Goal: Obtain resource: Obtain resource

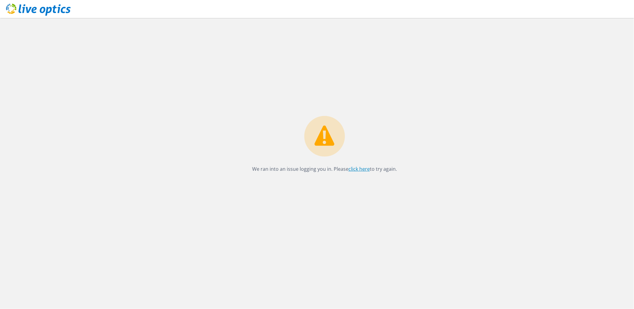
click at [358, 169] on link "click here" at bounding box center [359, 169] width 21 height 7
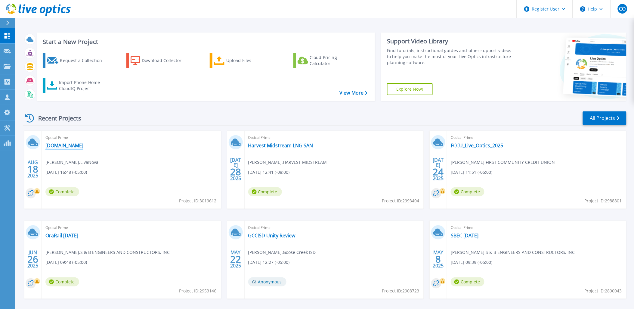
click at [83, 145] on link "[DOMAIN_NAME]" at bounding box center [64, 145] width 38 height 6
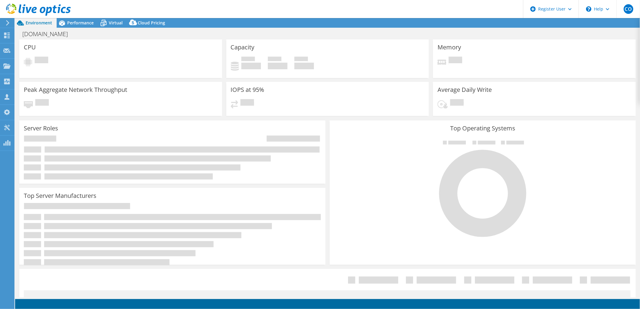
select select "USD"
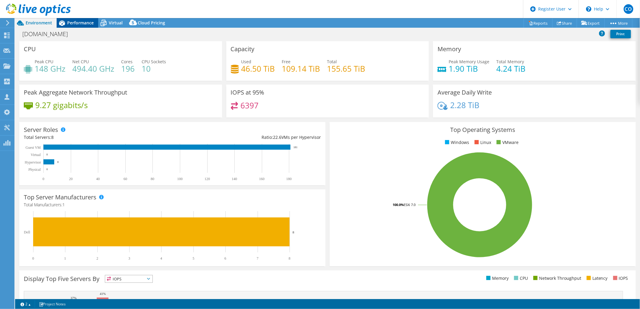
click at [74, 19] on div "Performance" at bounding box center [78, 23] width 42 height 10
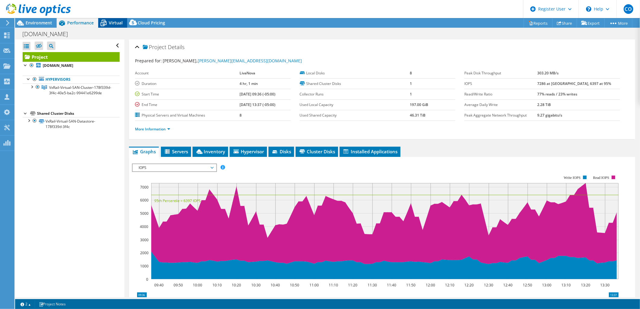
click at [118, 20] on span "Virtual" at bounding box center [116, 23] width 14 height 6
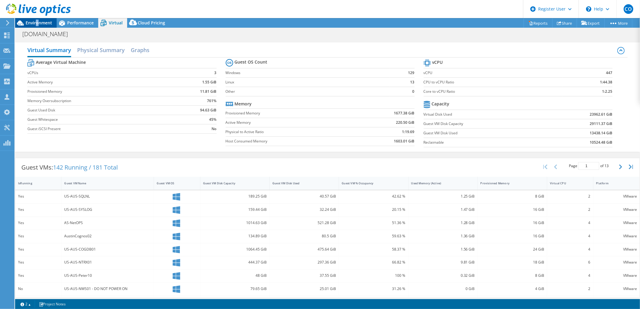
click at [38, 25] on div "Environment" at bounding box center [36, 23] width 42 height 10
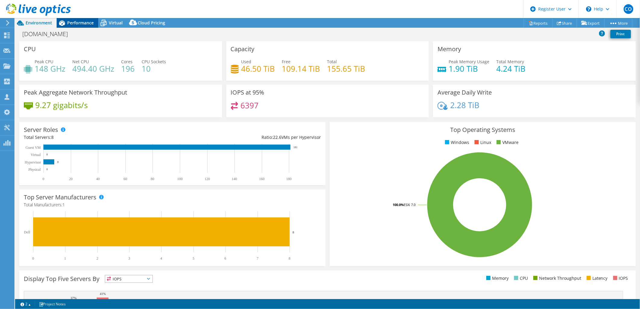
click at [75, 23] on span "Performance" at bounding box center [80, 23] width 26 height 6
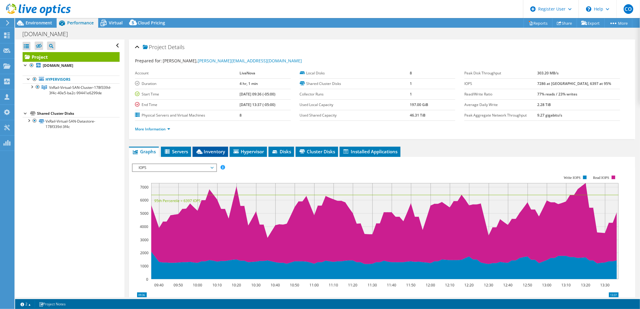
click at [213, 152] on span "Inventory" at bounding box center [210, 151] width 30 height 6
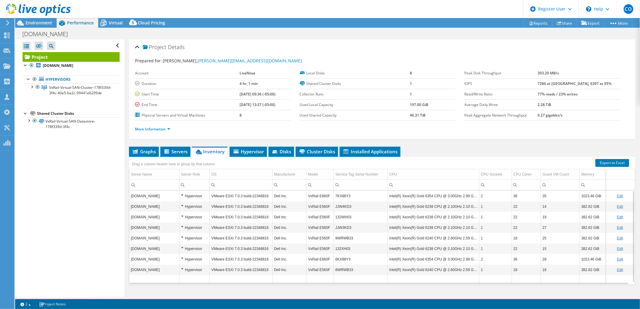
click at [351, 196] on td "7KX88Y3" at bounding box center [360, 196] width 54 height 11
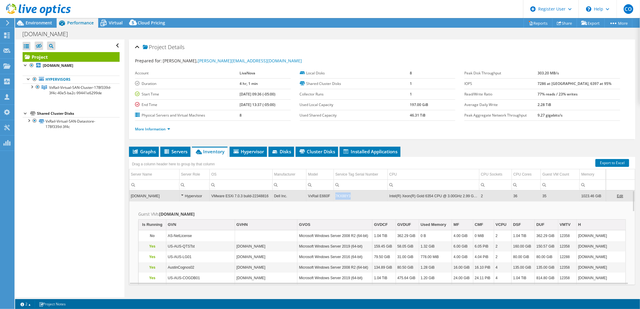
click at [333, 196] on td "7KX88Y3" at bounding box center [360, 196] width 54 height 11
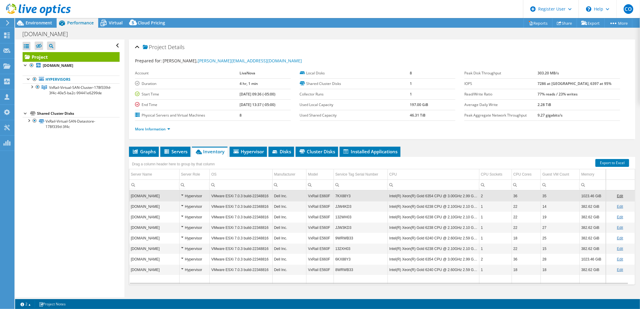
click at [333, 196] on td "7KX88Y3" at bounding box center [360, 196] width 54 height 11
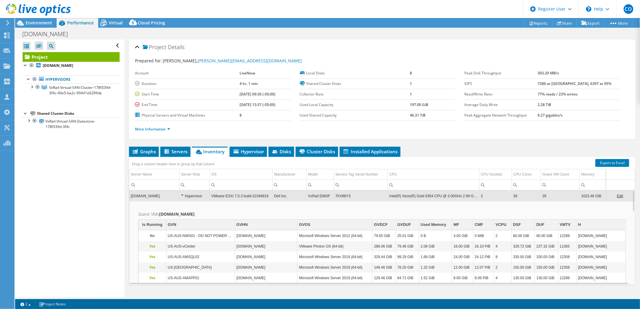
click at [357, 195] on td "7KX88Y3" at bounding box center [360, 196] width 54 height 11
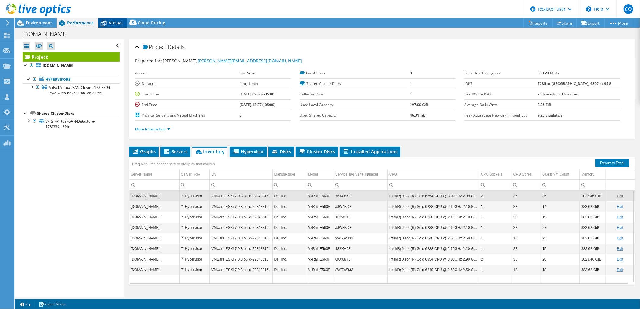
click at [109, 21] on span "Virtual" at bounding box center [116, 23] width 14 height 6
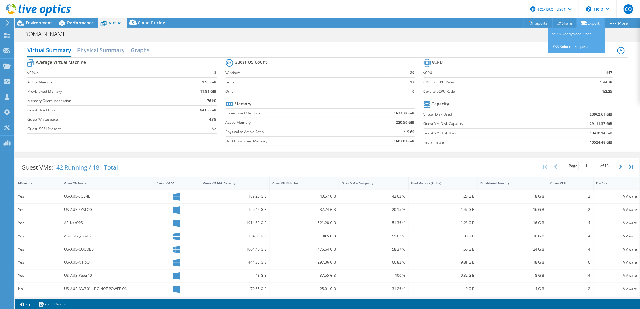
click at [586, 22] on link "Export" at bounding box center [590, 22] width 28 height 9
click at [591, 22] on link "Export" at bounding box center [590, 22] width 28 height 9
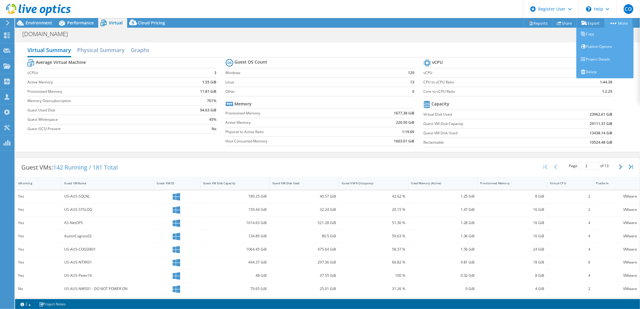
click at [613, 23] on icon at bounding box center [613, 24] width 6 height 2
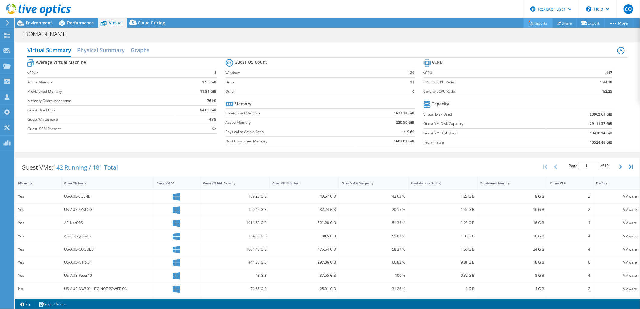
click at [533, 21] on link "Reports" at bounding box center [537, 22] width 29 height 9
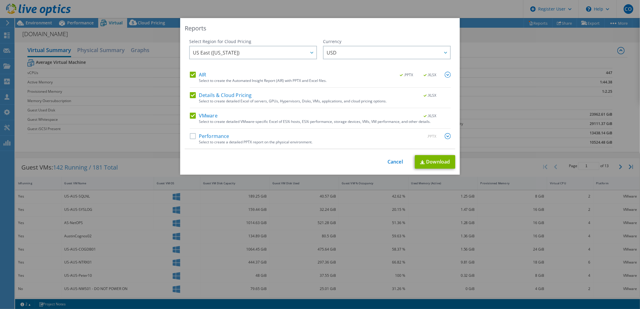
click at [193, 118] on label "VMware" at bounding box center [204, 116] width 28 height 6
click at [0, 0] on input "VMware" at bounding box center [0, 0] width 0 height 0
click at [192, 118] on label "VMware" at bounding box center [204, 116] width 28 height 6
click at [0, 0] on input "VMware" at bounding box center [0, 0] width 0 height 0
drag, startPoint x: 192, startPoint y: 118, endPoint x: 189, endPoint y: 92, distance: 26.4
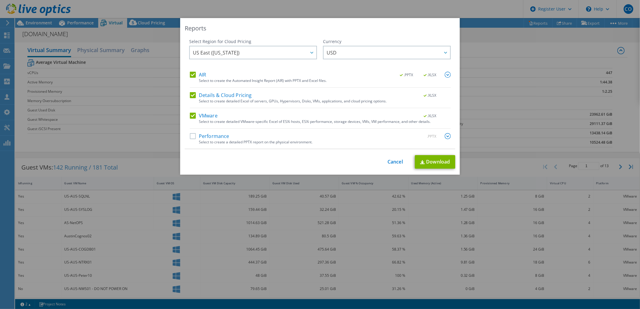
click at [190, 92] on label "Details & Cloud Pricing" at bounding box center [221, 95] width 62 height 6
click at [0, 0] on input "Details & Cloud Pricing" at bounding box center [0, 0] width 0 height 0
click at [190, 74] on label "AIR" at bounding box center [198, 75] width 16 height 6
click at [0, 0] on input "AIR" at bounding box center [0, 0] width 0 height 0
click at [418, 165] on link "Download" at bounding box center [435, 162] width 40 height 14
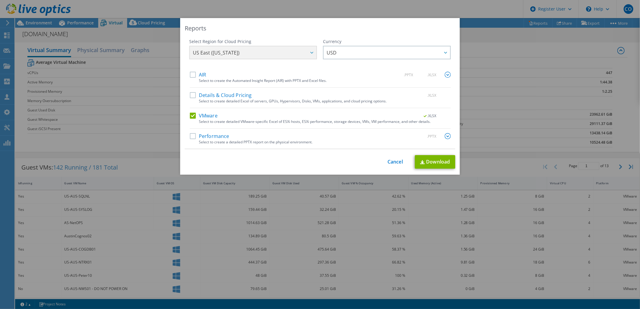
click at [387, 167] on div "This process may take a while, please wait... Cancel Download" at bounding box center [320, 162] width 270 height 14
click at [388, 163] on link "Cancel" at bounding box center [394, 162] width 15 height 6
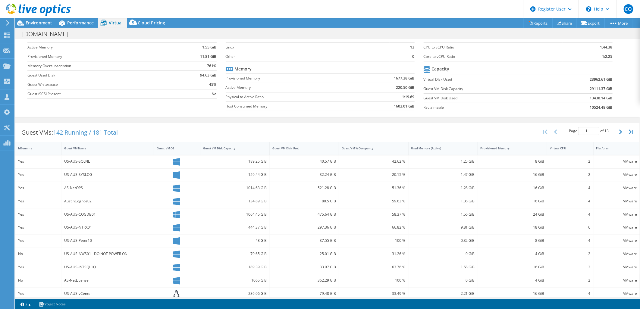
scroll to position [67, 0]
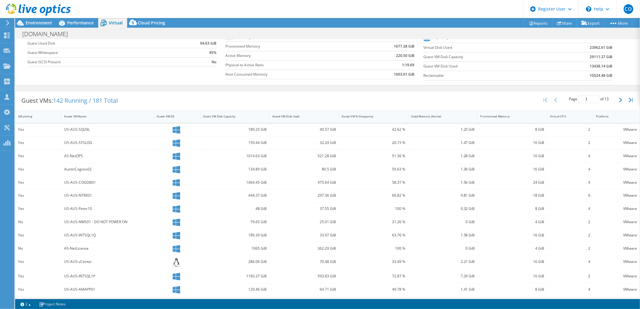
click at [81, 91] on div "Guest VMs: 142 Running / 181 Total" at bounding box center [69, 100] width 108 height 19
click at [71, 89] on div "Guest VMs: 142 Running / 181 Total Page 1 of 13 5 rows 10 rows 20 rows 25 rows …" at bounding box center [327, 207] width 625 height 239
click at [389, 99] on div "Guest VMs: 142 Running / 181 Total Page 1 of 13 5 rows 10 rows 20 rows 25 rows …" at bounding box center [327, 100] width 624 height 19
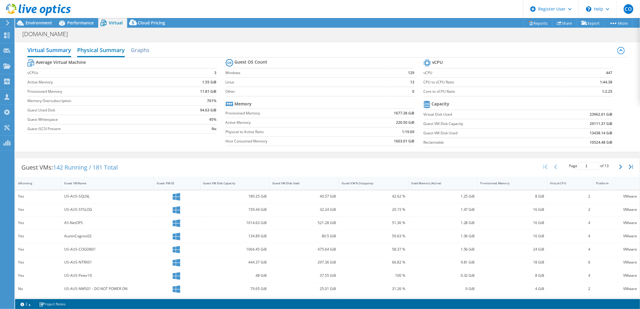
click at [93, 52] on h2 "Physical Summary" at bounding box center [101, 50] width 48 height 13
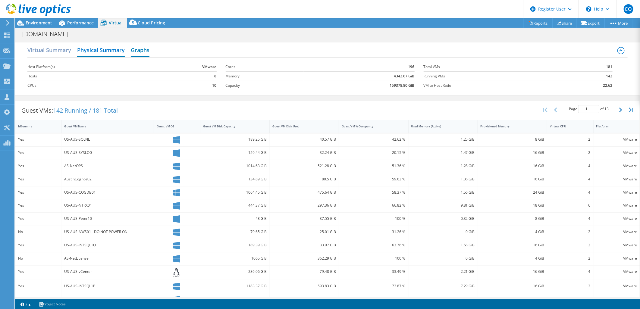
click at [144, 49] on h2 "Graphs" at bounding box center [140, 50] width 19 height 13
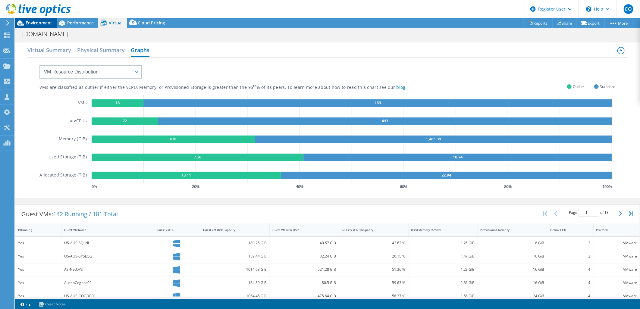
click at [49, 26] on div "Environment" at bounding box center [36, 23] width 42 height 10
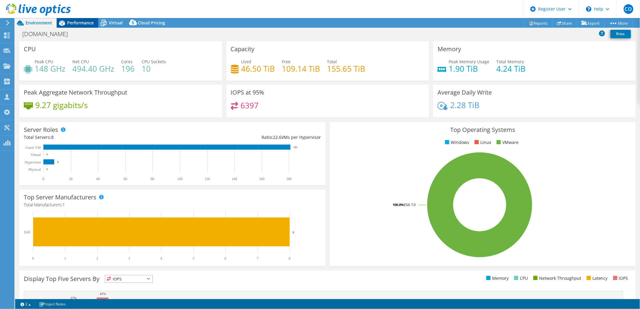
click at [73, 23] on span "Performance" at bounding box center [80, 23] width 26 height 6
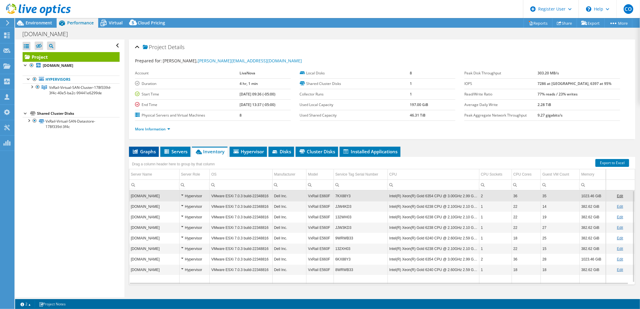
click at [130, 149] on li "Graphs" at bounding box center [144, 152] width 30 height 10
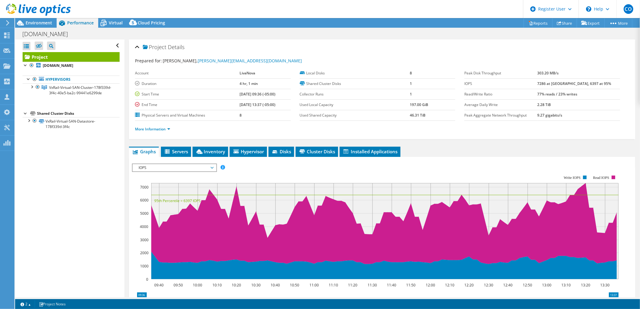
click at [155, 167] on span "IOPS" at bounding box center [174, 167] width 77 height 7
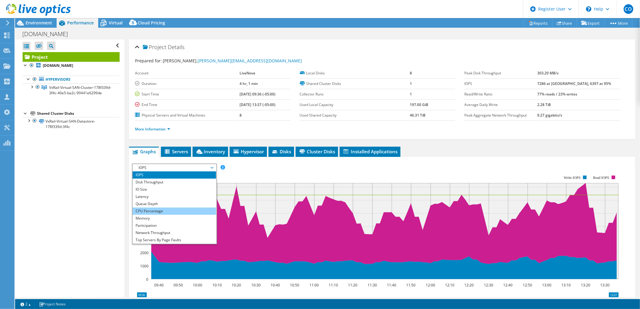
click at [159, 211] on li "CPU Percentage" at bounding box center [173, 210] width 83 height 7
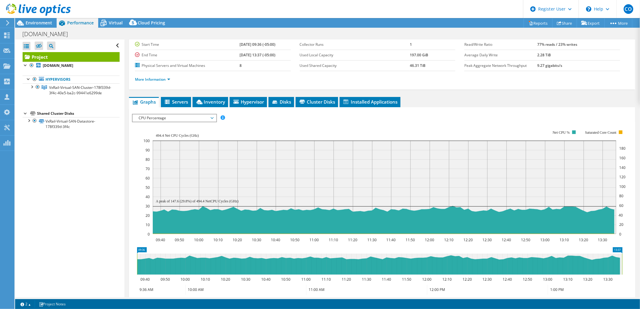
scroll to position [33, 0]
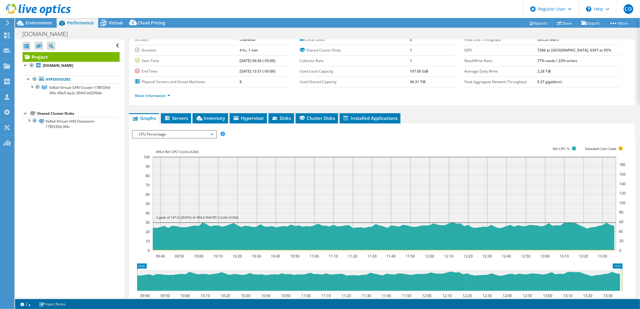
click at [196, 137] on div "CPU Percentage IOPS Disk Throughput IO Size Latency Queue Depth CPU Percentage …" at bounding box center [174, 134] width 85 height 8
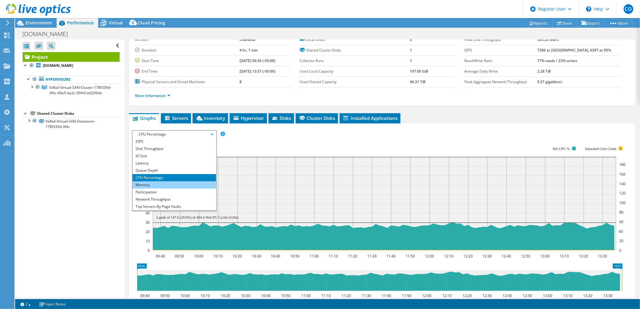
click at [168, 185] on li "Memory" at bounding box center [173, 184] width 83 height 7
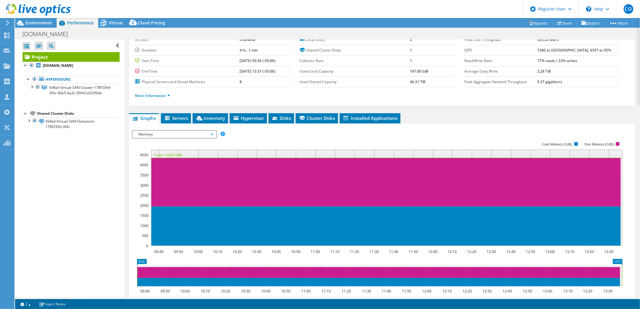
click at [182, 132] on span "Memory" at bounding box center [174, 134] width 77 height 7
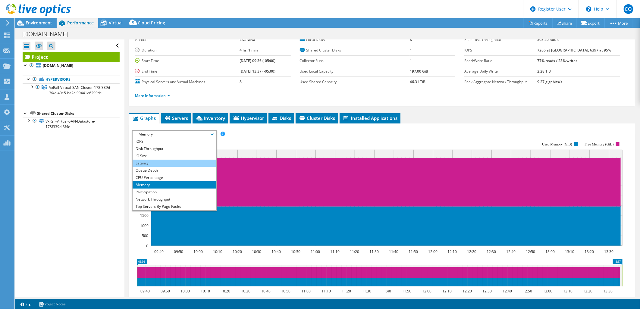
click at [158, 160] on li "Latency" at bounding box center [173, 163] width 83 height 7
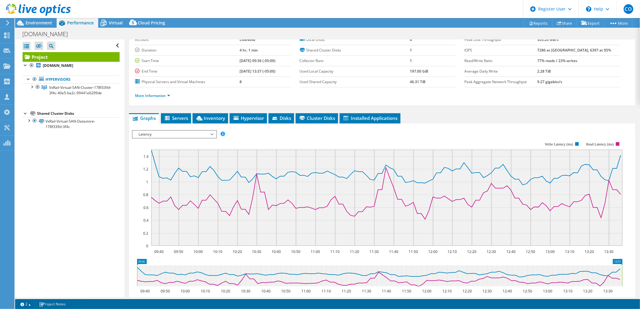
click at [164, 133] on span "Latency" at bounding box center [174, 134] width 77 height 7
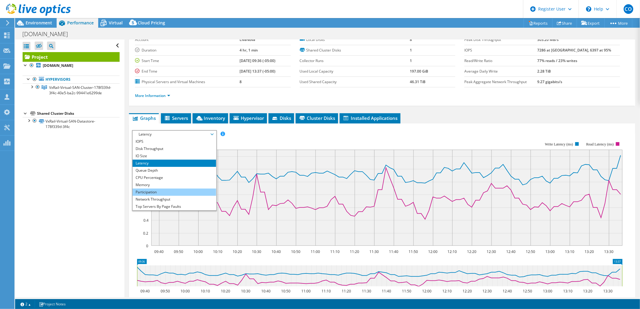
scroll to position [22, 0]
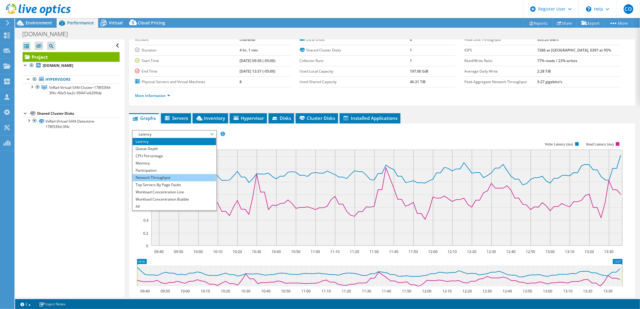
click at [154, 179] on li "Network Throughput" at bounding box center [173, 177] width 83 height 7
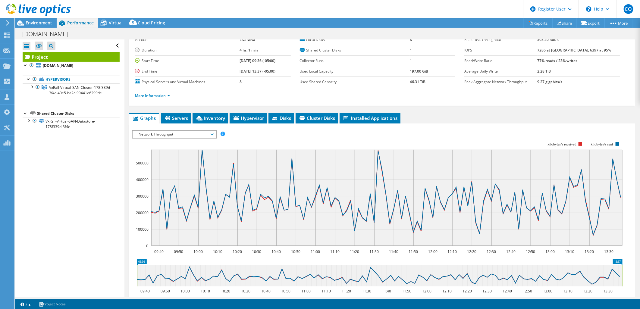
click at [165, 134] on span "Network Throughput" at bounding box center [174, 134] width 77 height 7
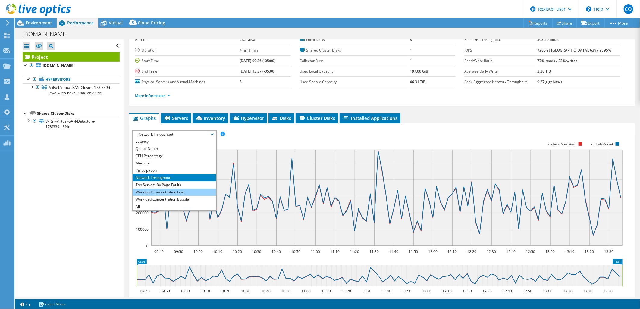
scroll to position [0, 0]
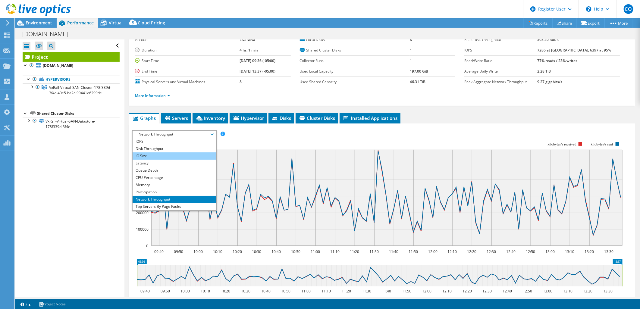
click at [155, 153] on li "IO Size" at bounding box center [173, 155] width 83 height 7
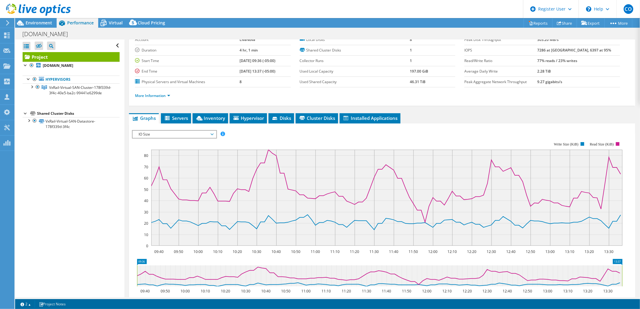
click at [160, 130] on div "IO Size IOPS Disk Throughput IO Size Latency Queue Depth CPU Percentage Memory …" at bounding box center [174, 134] width 85 height 8
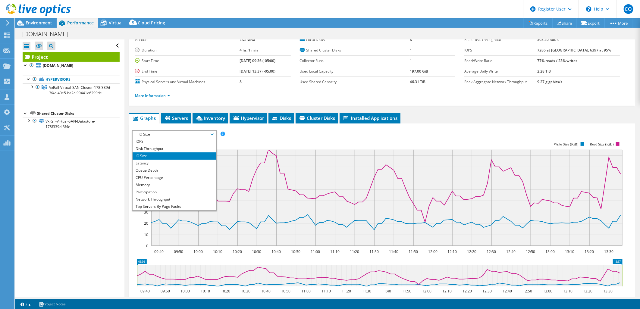
click at [159, 133] on span "IO Size" at bounding box center [174, 134] width 77 height 7
click at [155, 151] on li "Disk Throughput" at bounding box center [173, 148] width 83 height 7
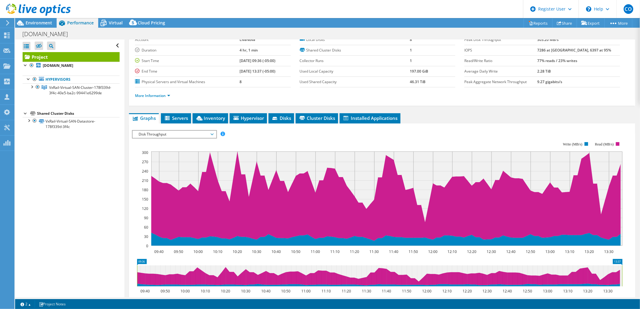
click at [162, 131] on span "Disk Throughput" at bounding box center [174, 134] width 77 height 7
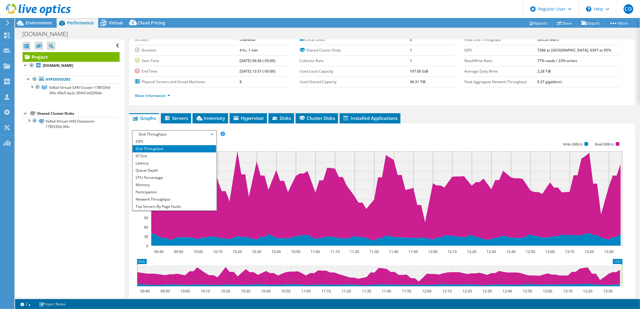
click at [222, 138] on rect at bounding box center [377, 194] width 490 height 120
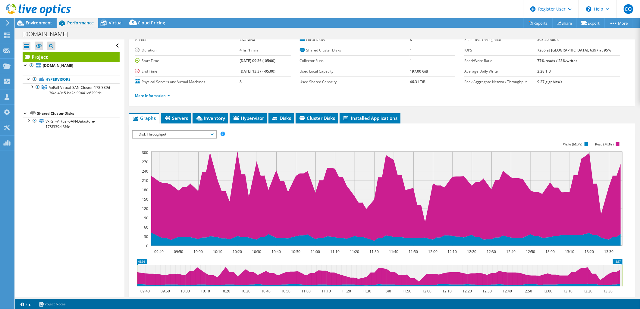
click at [191, 134] on span "Disk Throughput" at bounding box center [174, 134] width 77 height 7
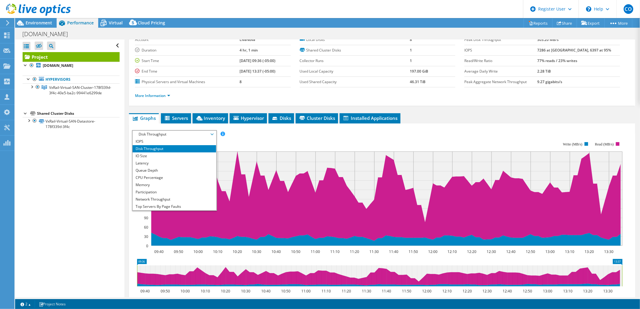
click at [148, 145] on li "Disk Throughput" at bounding box center [173, 148] width 83 height 7
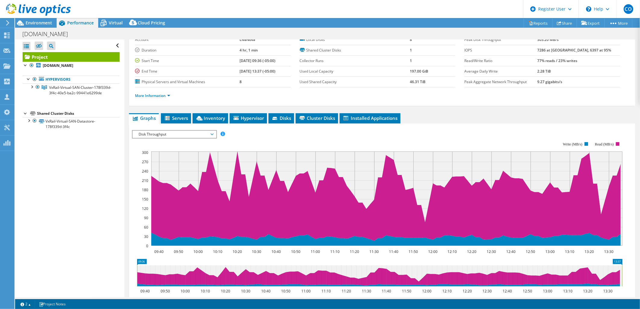
click at [152, 136] on span "Disk Throughput" at bounding box center [174, 134] width 77 height 7
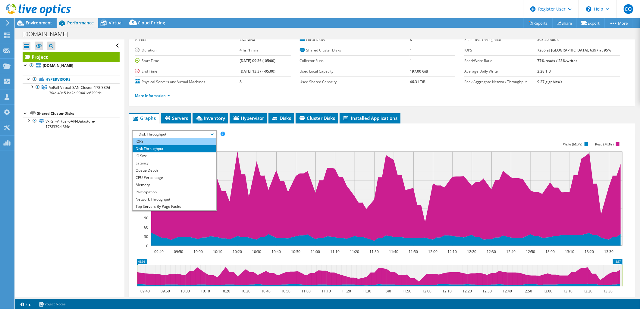
click at [152, 139] on li "IOPS" at bounding box center [173, 141] width 83 height 7
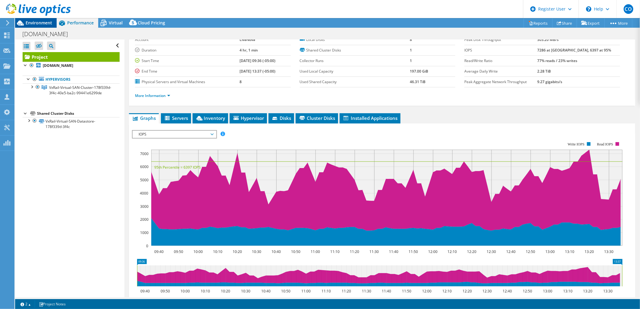
click at [24, 23] on icon at bounding box center [20, 23] width 11 height 11
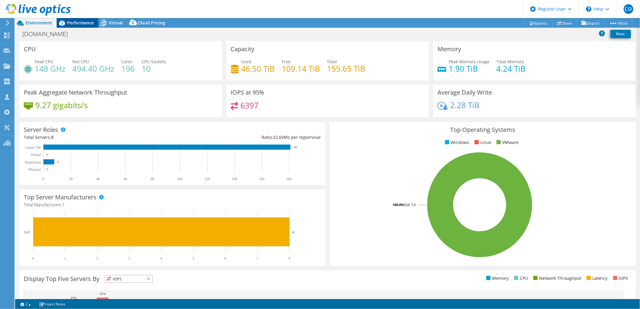
click at [73, 24] on span "Performance" at bounding box center [80, 23] width 26 height 6
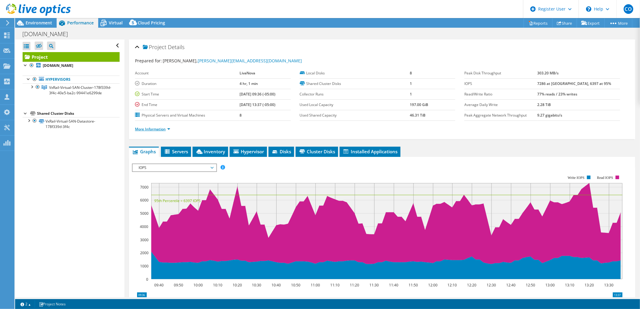
click at [143, 129] on link "More Information" at bounding box center [152, 128] width 35 height 5
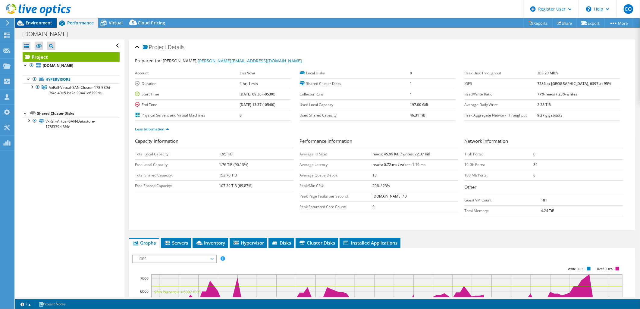
click at [55, 22] on div "Environment" at bounding box center [36, 23] width 42 height 10
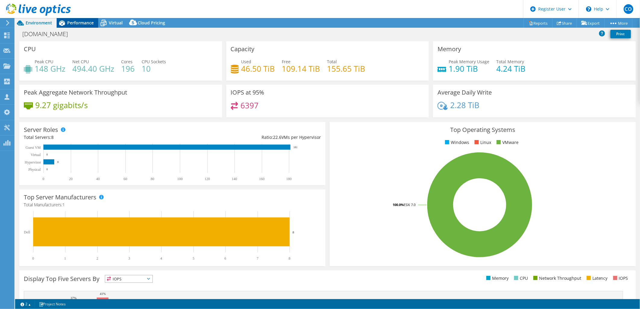
click at [75, 23] on span "Performance" at bounding box center [80, 23] width 26 height 6
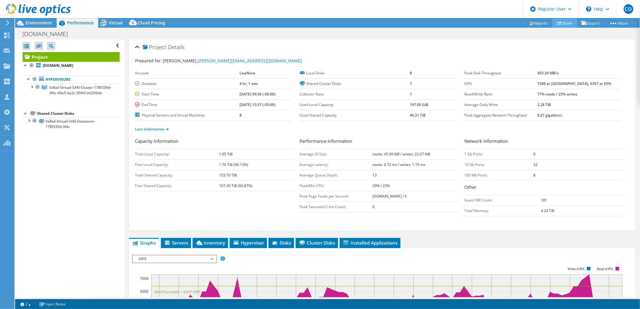
click at [556, 22] on use at bounding box center [558, 23] width 5 height 4
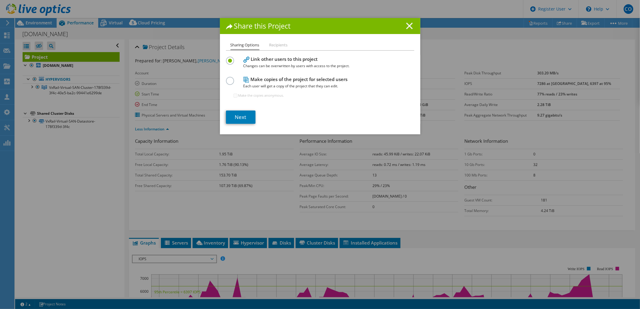
click at [406, 25] on icon at bounding box center [409, 26] width 7 height 7
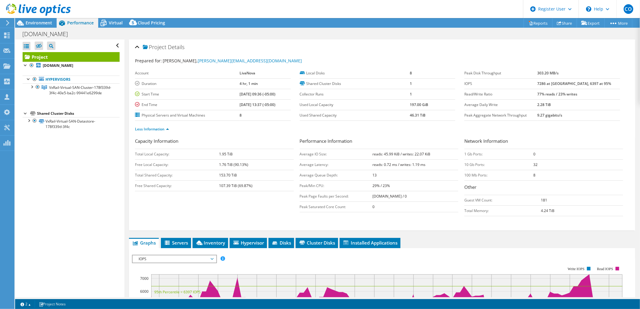
drag, startPoint x: 407, startPoint y: 303, endPoint x: 312, endPoint y: 86, distance: 236.4
click at [309, 86] on td "Shared Cluster Disks" at bounding box center [355, 83] width 110 height 11
click at [312, 86] on td "Shared Cluster Disks" at bounding box center [355, 83] width 110 height 11
click at [112, 23] on span "Virtual" at bounding box center [116, 23] width 14 height 6
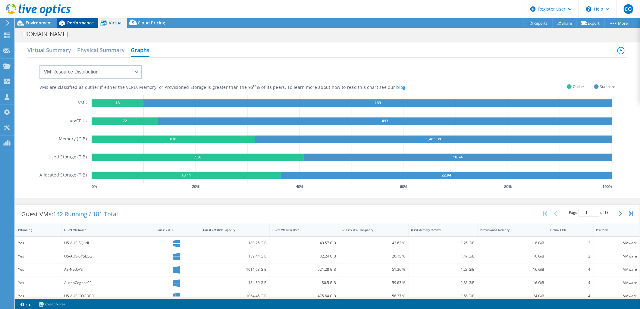
click at [83, 21] on span "Performance" at bounding box center [80, 23] width 26 height 6
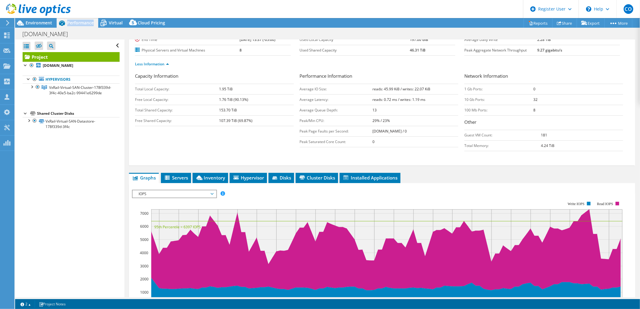
scroll to position [67, 0]
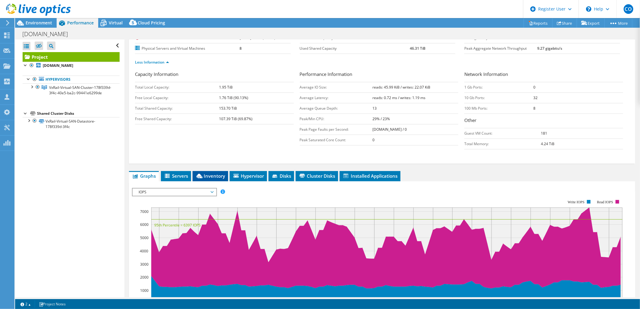
click at [210, 176] on span "Inventory" at bounding box center [210, 176] width 30 height 6
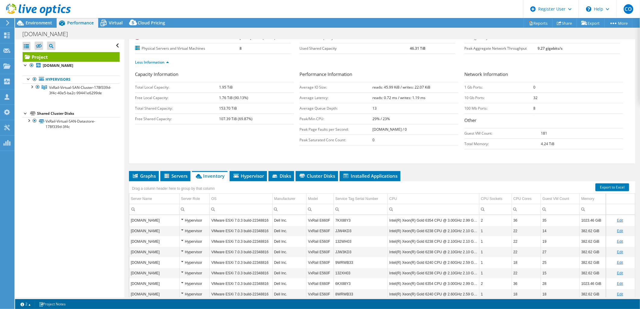
scroll to position [101, 0]
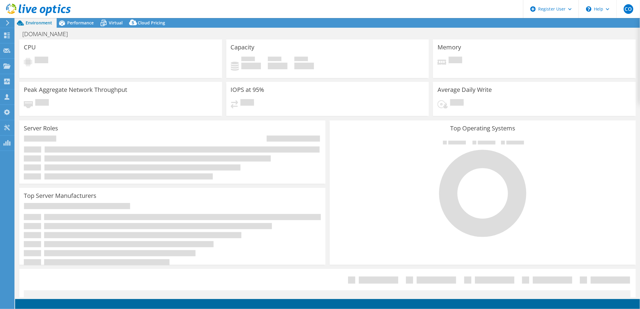
select select "USD"
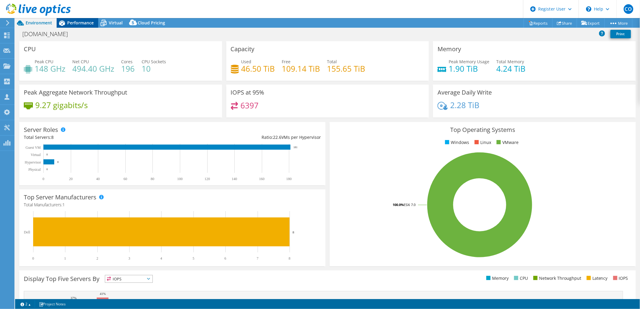
click at [79, 20] on span "Performance" at bounding box center [80, 23] width 26 height 6
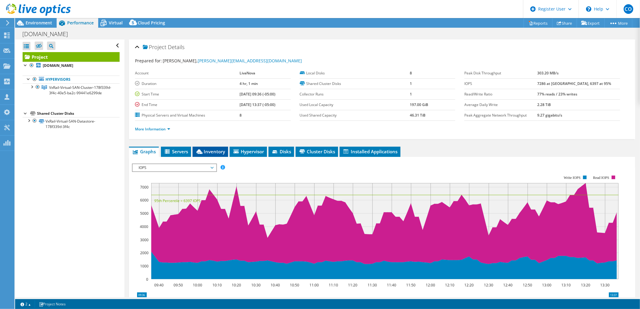
click at [212, 151] on span "Inventory" at bounding box center [210, 151] width 30 height 6
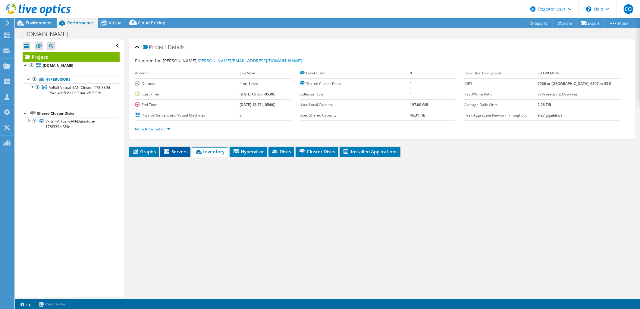
click at [167, 153] on icon at bounding box center [167, 151] width 6 height 5
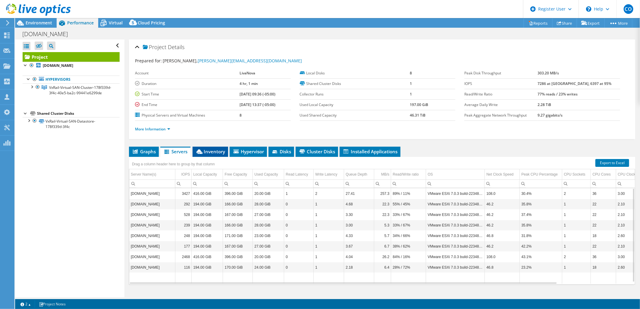
click at [214, 148] on span "Inventory" at bounding box center [210, 151] width 30 height 6
